Goal: Task Accomplishment & Management: Use online tool/utility

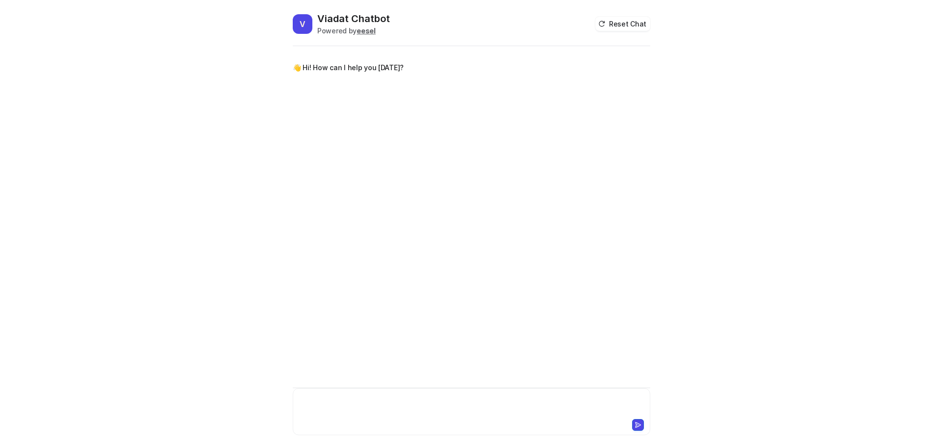
click at [386, 398] on div at bounding box center [471, 406] width 353 height 23
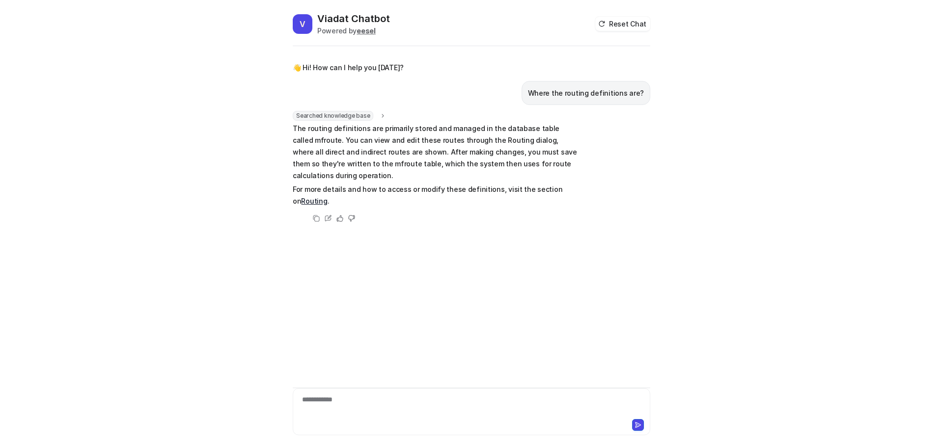
click at [327, 197] on link "Routing" at bounding box center [314, 201] width 26 height 8
